Goal: Navigation & Orientation: Find specific page/section

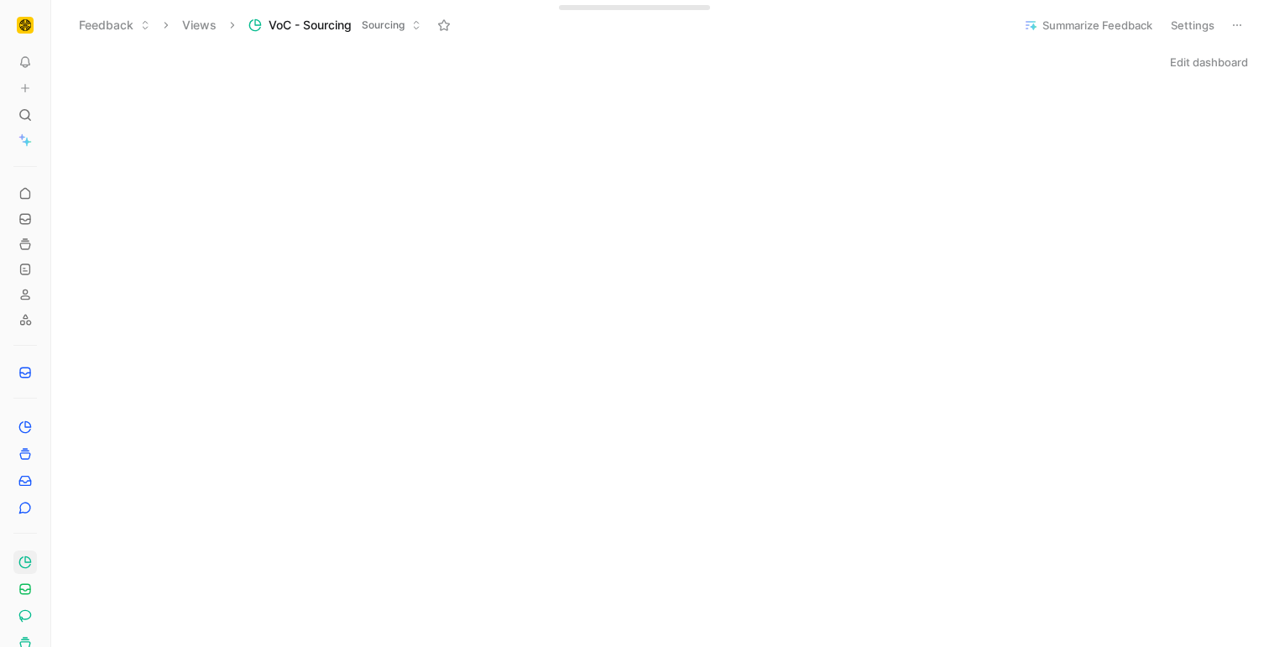
click at [23, 27] on img "button" at bounding box center [25, 25] width 17 height 17
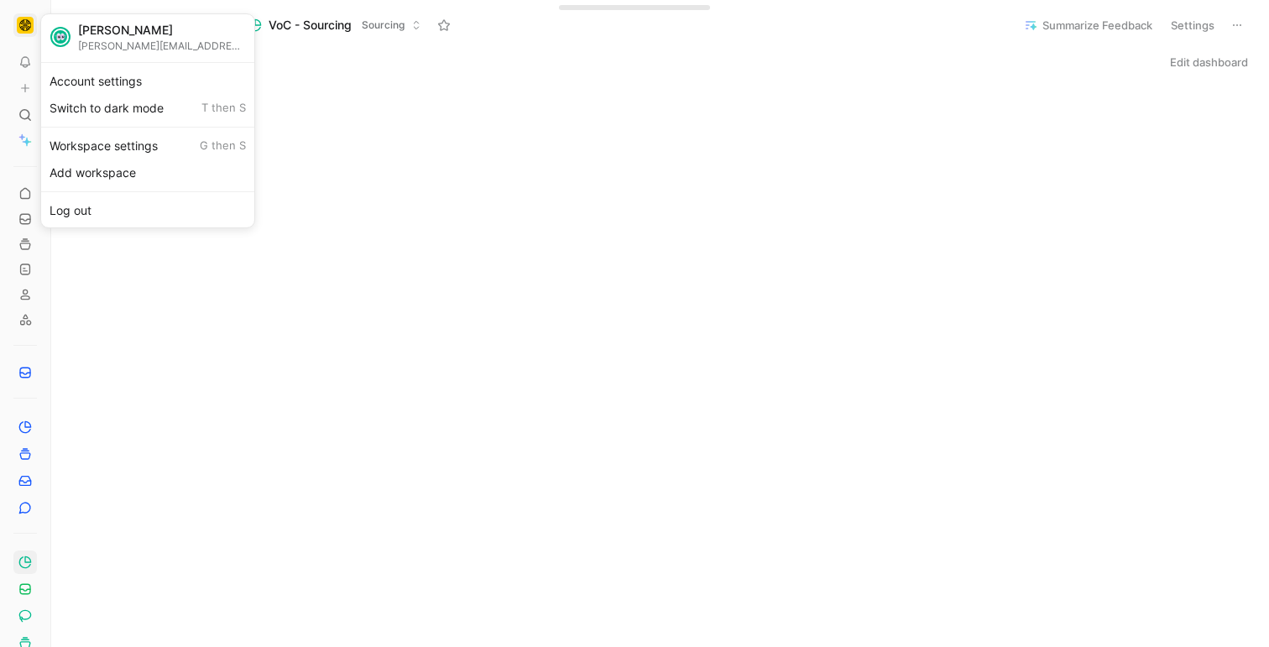
click at [23, 27] on div at bounding box center [634, 323] width 1269 height 647
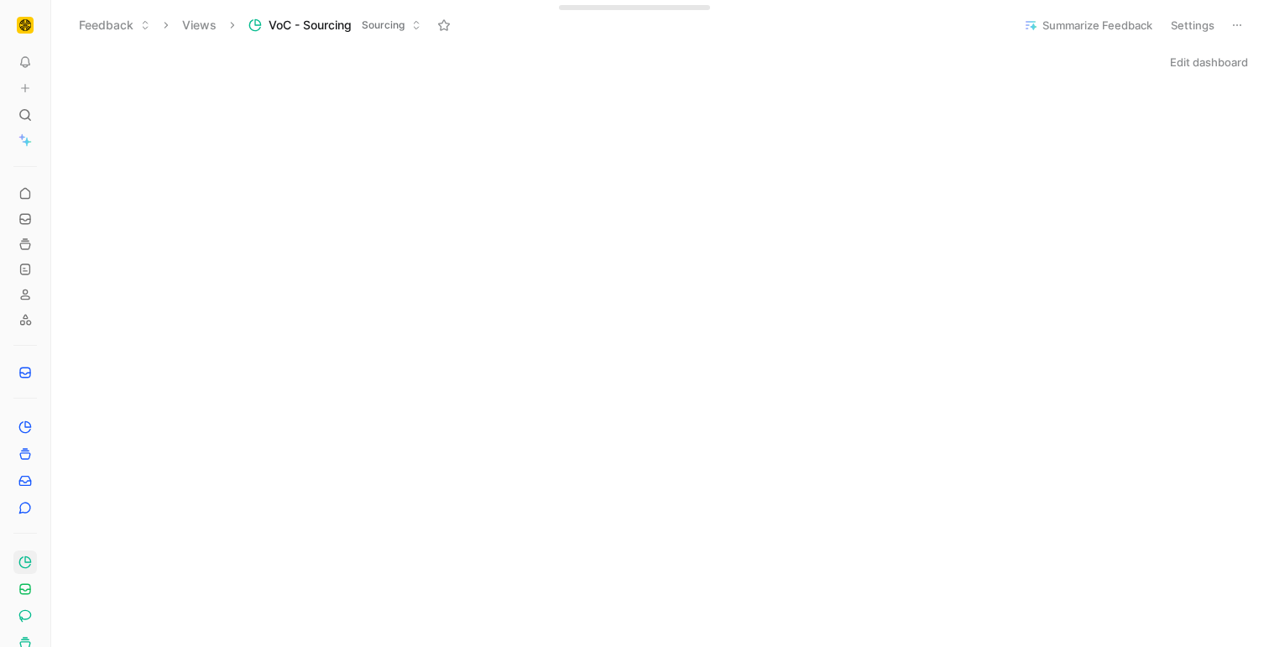
drag, startPoint x: 41, startPoint y: 9, endPoint x: 65, endPoint y: 8, distance: 24.4
click at [65, 8] on div "To pick up a draggable item, press the space bar. While dragging, use the arrow…" at bounding box center [634, 323] width 1269 height 647
click at [49, 20] on icon at bounding box center [55, 24] width 13 height 13
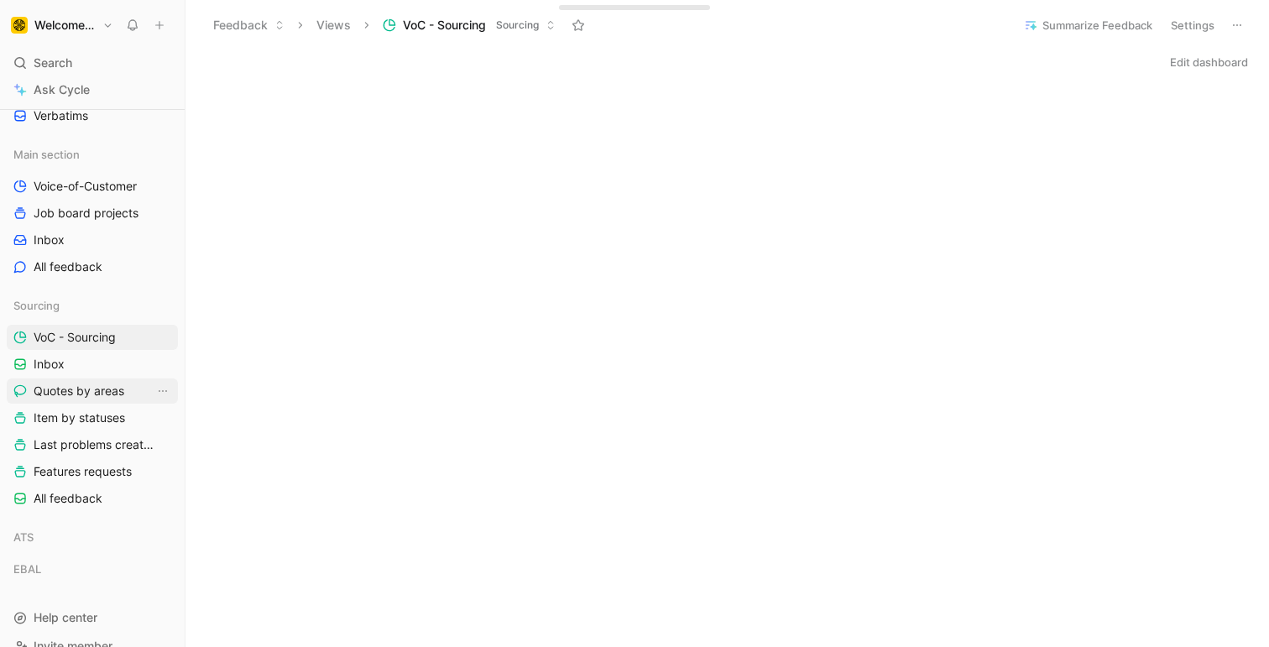
scroll to position [80, 0]
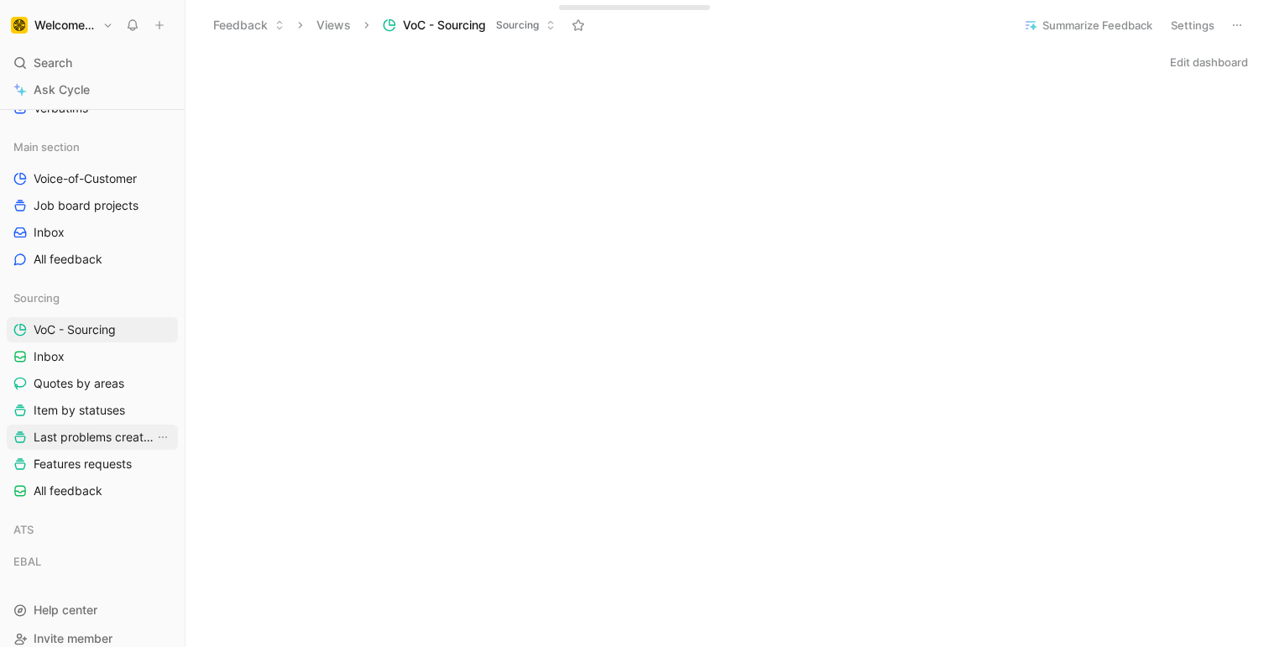
click at [65, 441] on span "Last problems created" at bounding box center [94, 437] width 121 height 17
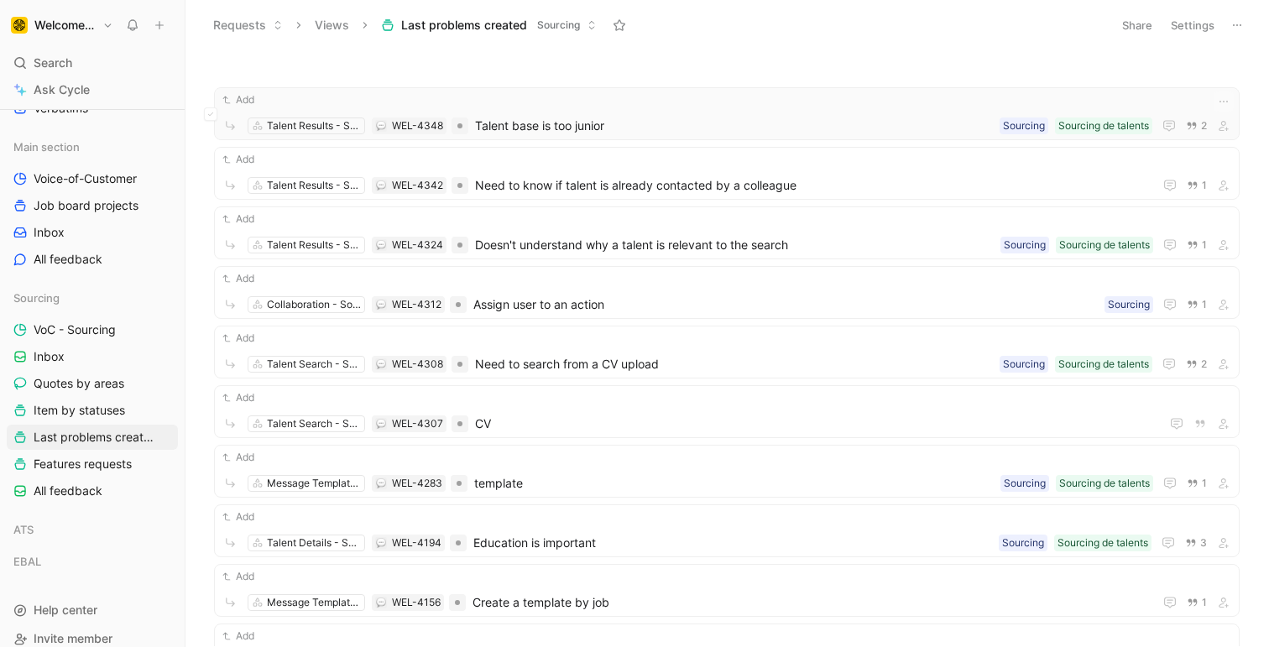
click at [711, 138] on div "Add Talent﻿ Results - Sourcing WEL-4348 Talent base is too junior Sourcing de t…" at bounding box center [727, 113] width 1026 height 53
